Goal: Navigation & Orientation: Find specific page/section

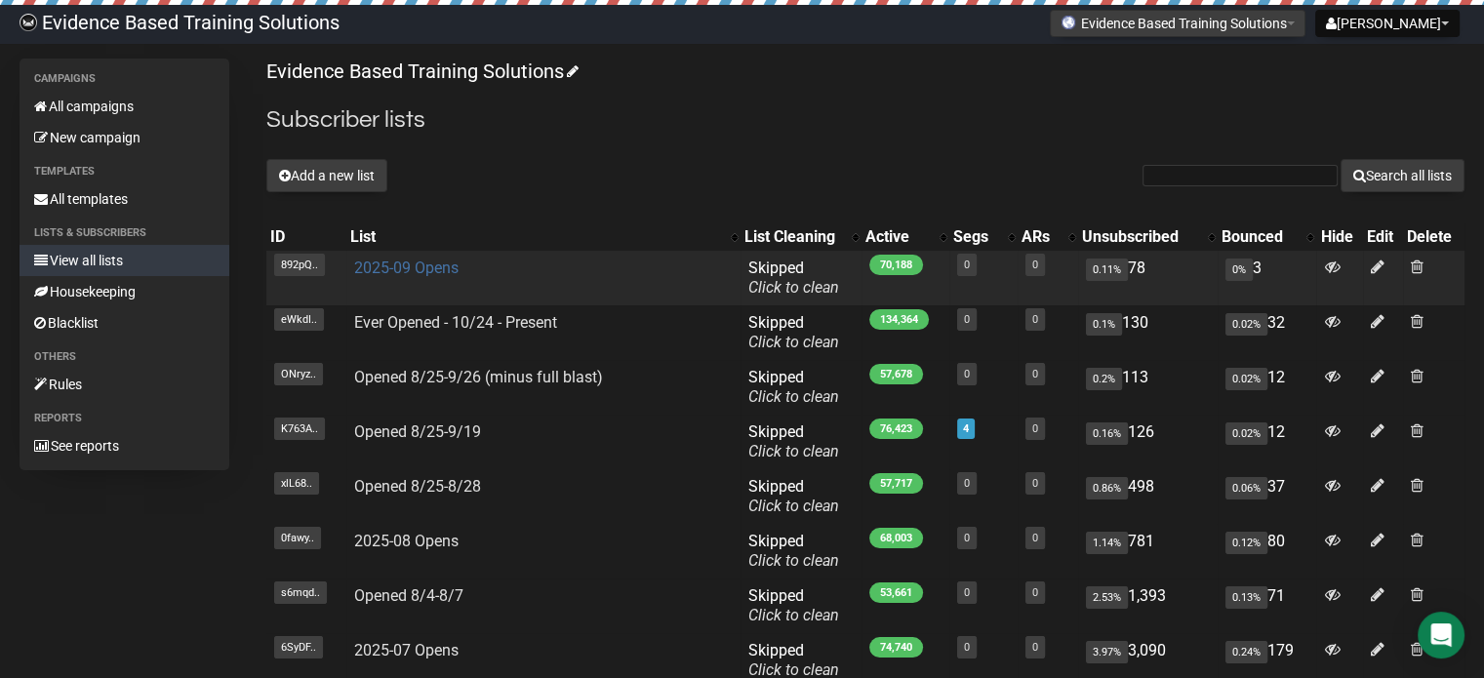
click at [403, 264] on link "2025-09 Opens" at bounding box center [406, 268] width 104 height 19
click at [403, 272] on link "2025-09 Opens" at bounding box center [406, 268] width 104 height 19
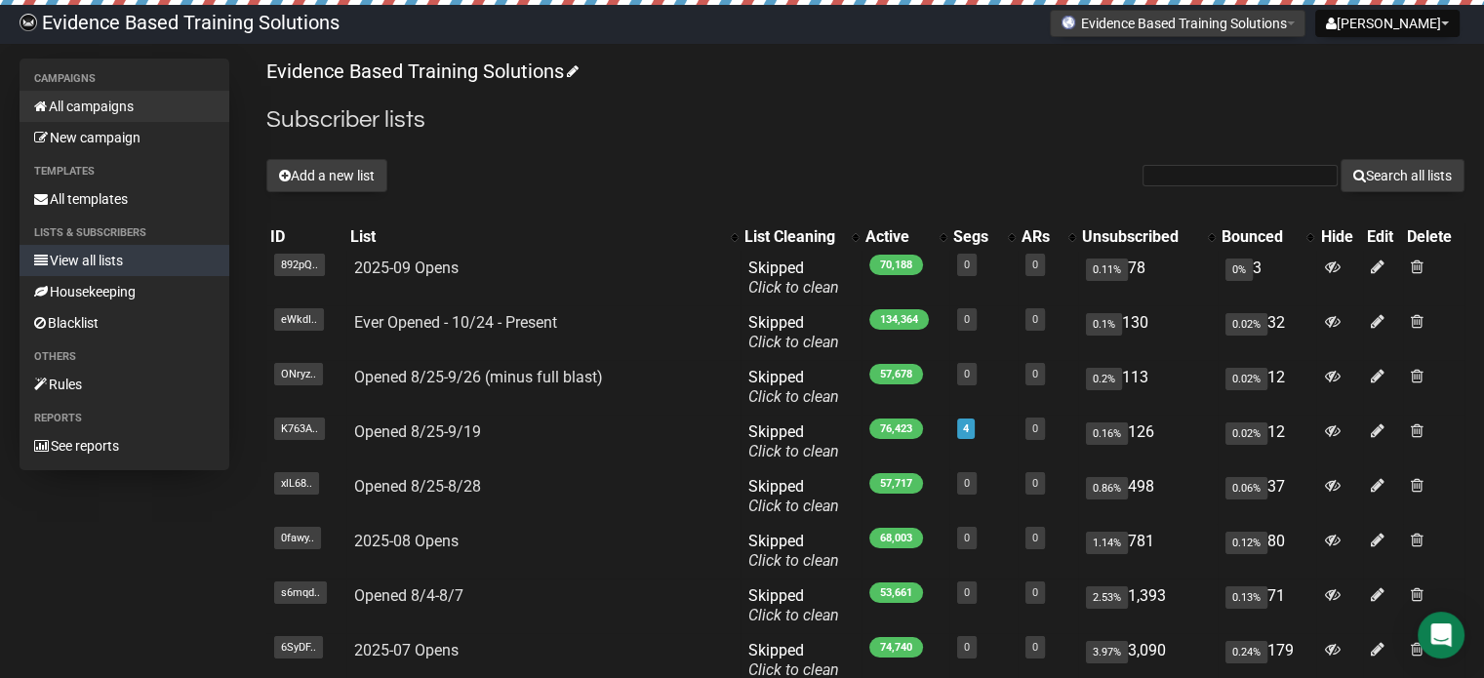
click at [65, 101] on link "All campaigns" at bounding box center [125, 106] width 210 height 31
